Goal: Task Accomplishment & Management: Use online tool/utility

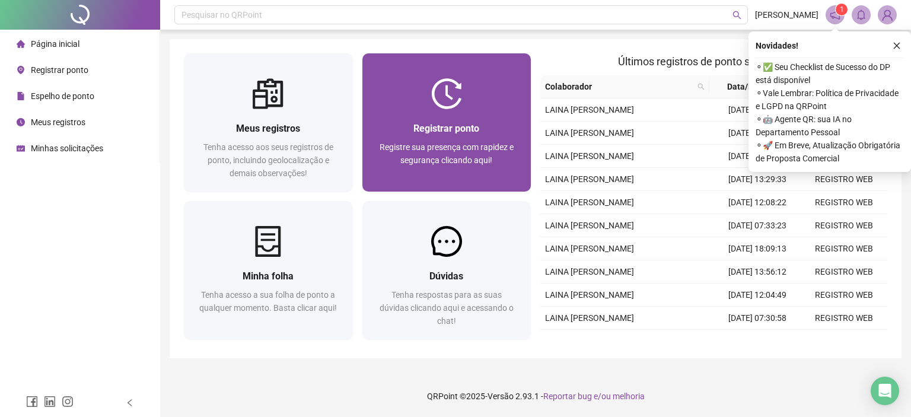
click at [415, 135] on div "Registrar ponto" at bounding box center [447, 128] width 141 height 15
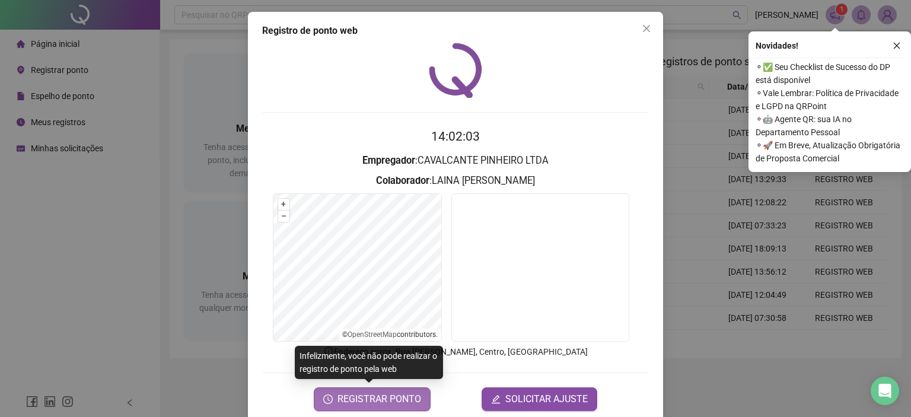
click at [381, 396] on span "REGISTRAR PONTO" at bounding box center [380, 399] width 84 height 14
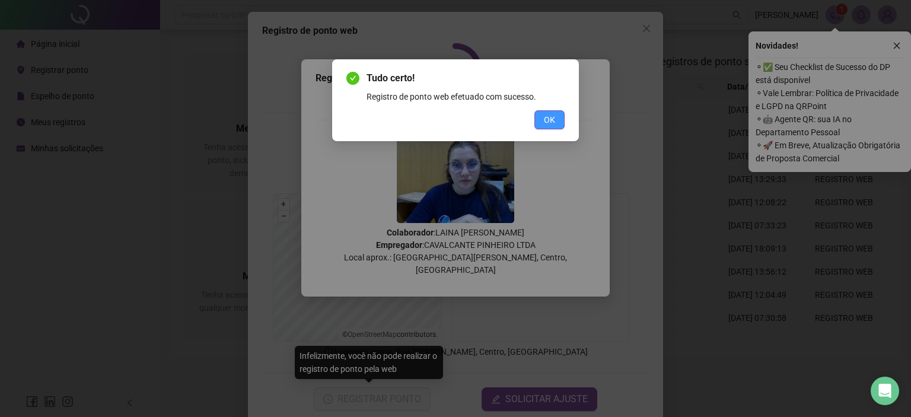
click at [540, 115] on button "OK" at bounding box center [549, 119] width 30 height 19
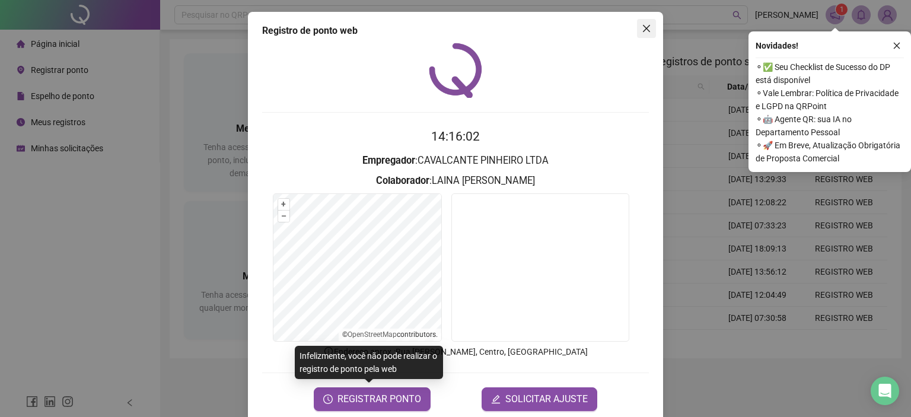
click at [642, 33] on icon "close" at bounding box center [646, 28] width 9 height 9
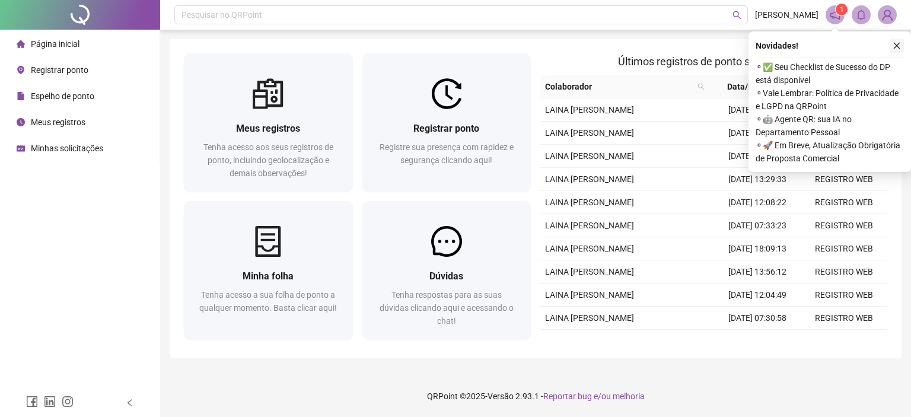
click at [903, 49] on button "button" at bounding box center [897, 46] width 14 height 14
click at [898, 47] on div "Meus registros Tenha acesso aos seus registros de ponto, incluindo geolocalizaç…" at bounding box center [536, 198] width 732 height 319
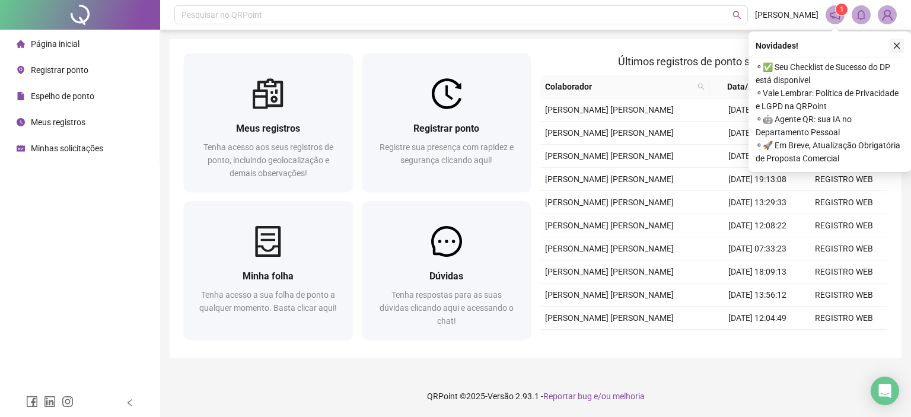
click at [902, 46] on button "button" at bounding box center [897, 46] width 14 height 14
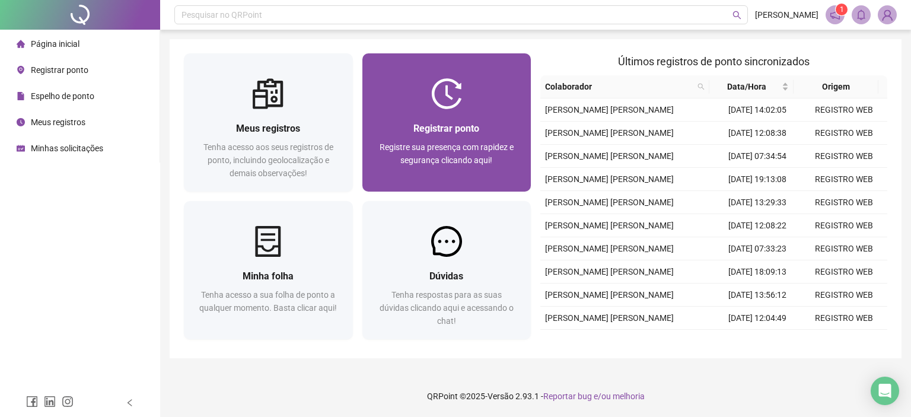
click at [479, 97] on div at bounding box center [446, 93] width 169 height 31
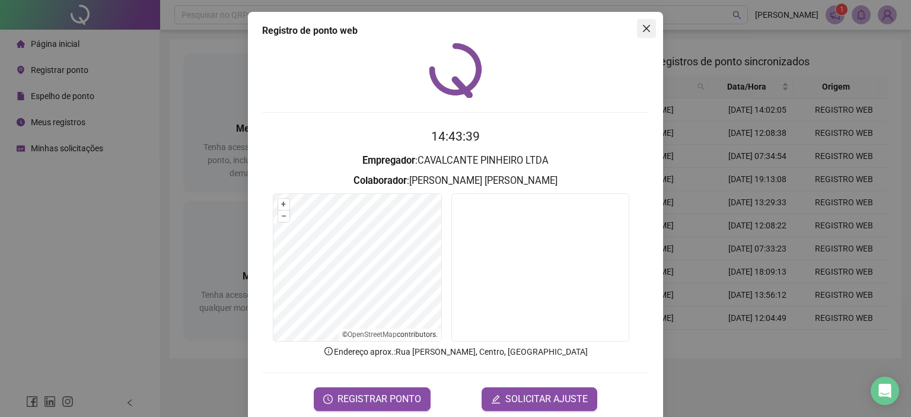
click at [642, 31] on icon "close" at bounding box center [646, 28] width 9 height 9
